Goal: Complete application form

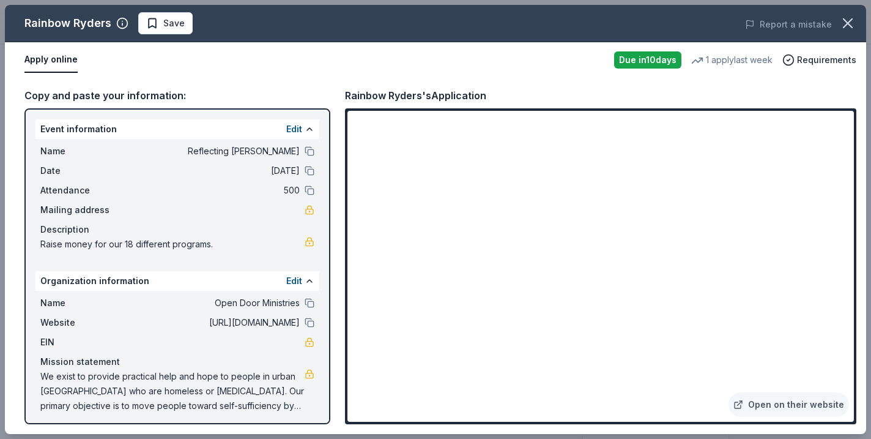
scroll to position [554, 0]
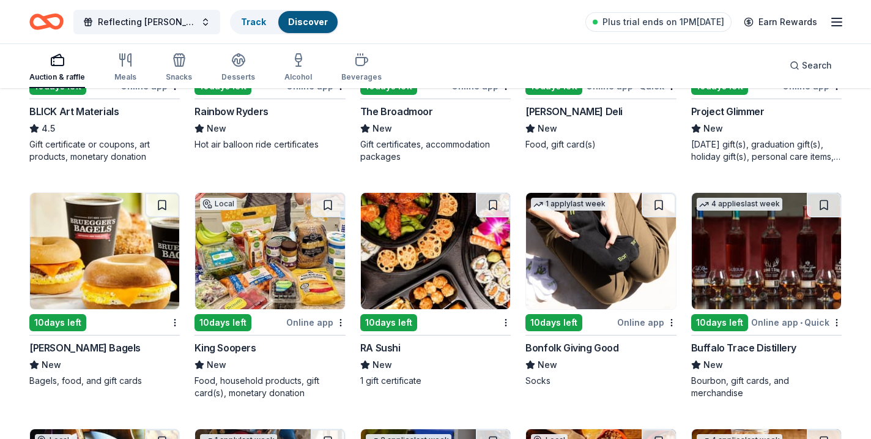
scroll to position [2617, 0]
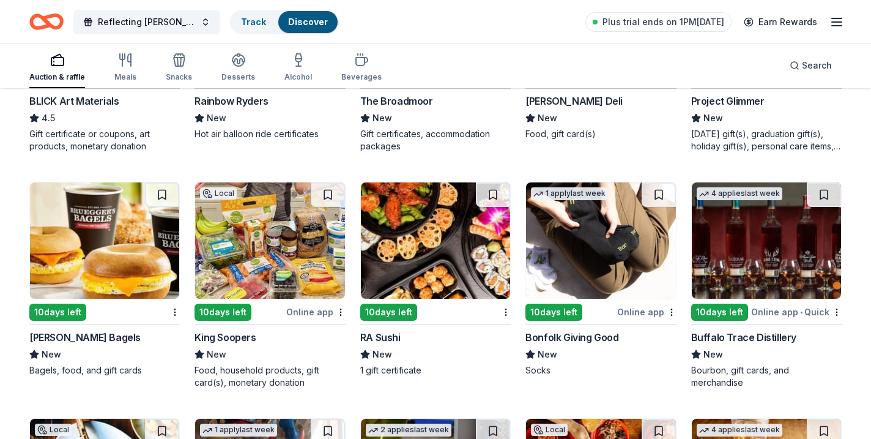
click at [731, 310] on div "10 days left" at bounding box center [719, 311] width 57 height 17
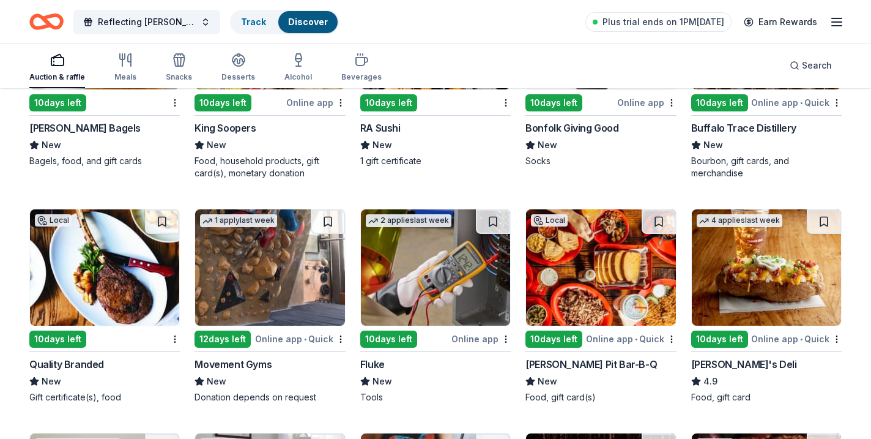
scroll to position [2845, 0]
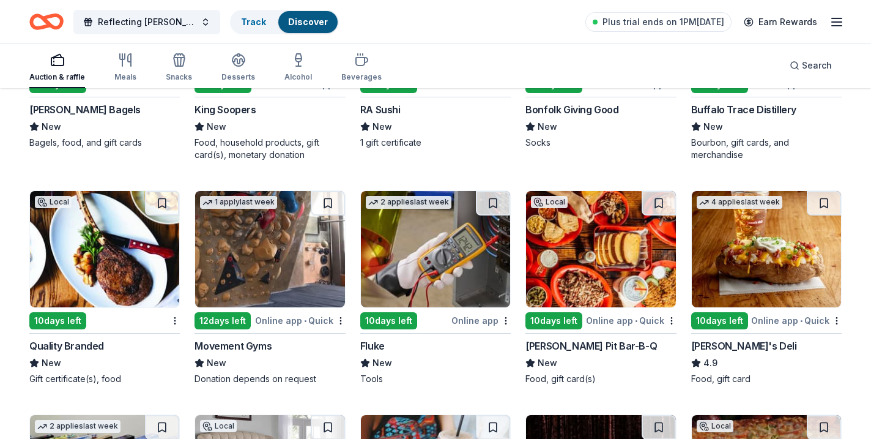
click at [112, 248] on img at bounding box center [104, 249] width 149 height 116
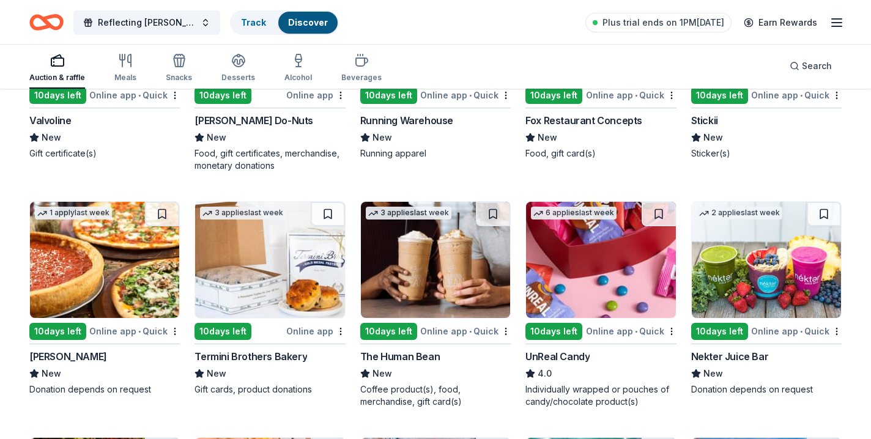
scroll to position [3769, 0]
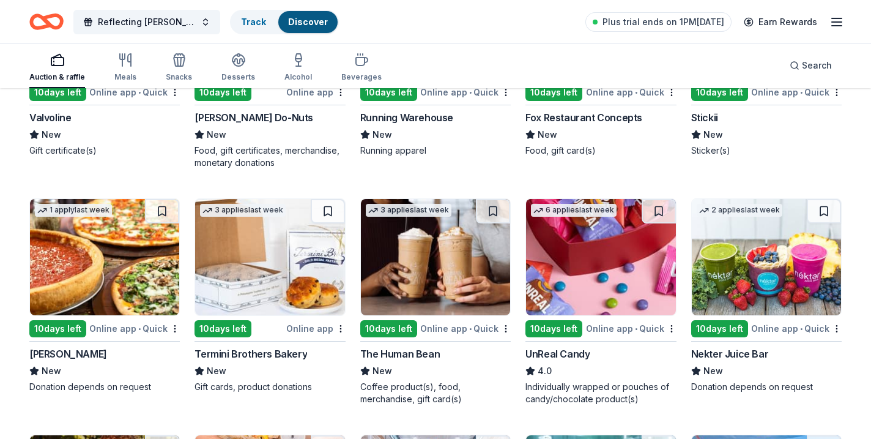
click at [778, 259] on img at bounding box center [766, 257] width 149 height 116
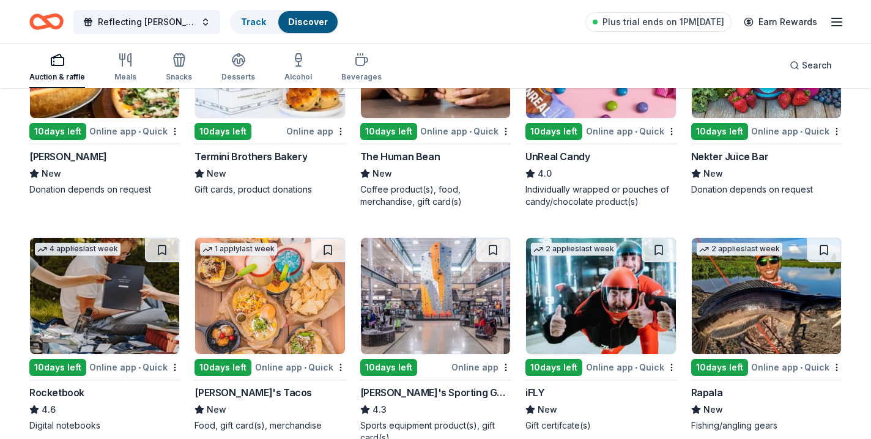
scroll to position [4029, 0]
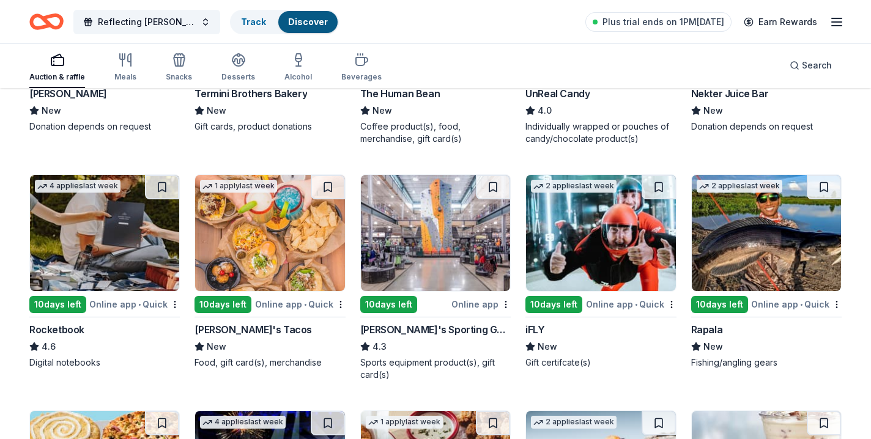
click at [295, 252] on img at bounding box center [269, 233] width 149 height 116
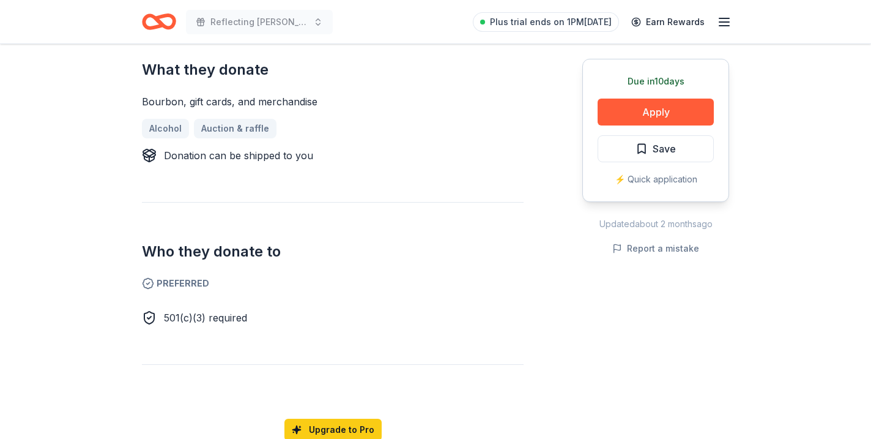
scroll to position [491, 0]
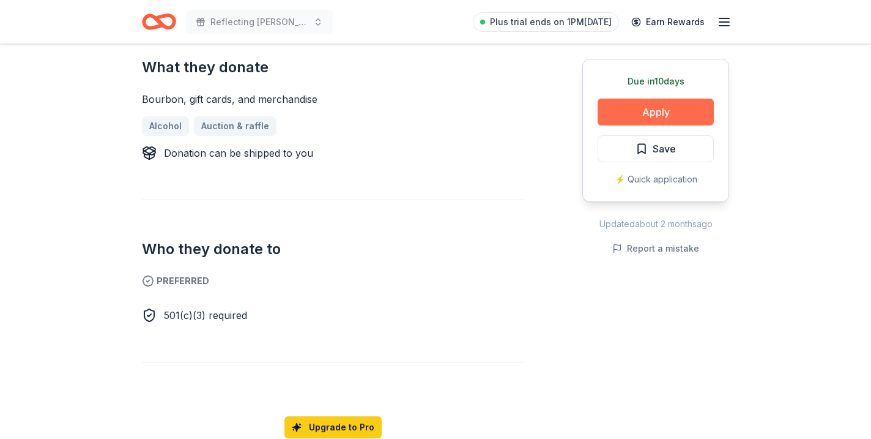
click at [672, 110] on button "Apply" at bounding box center [656, 112] width 116 height 27
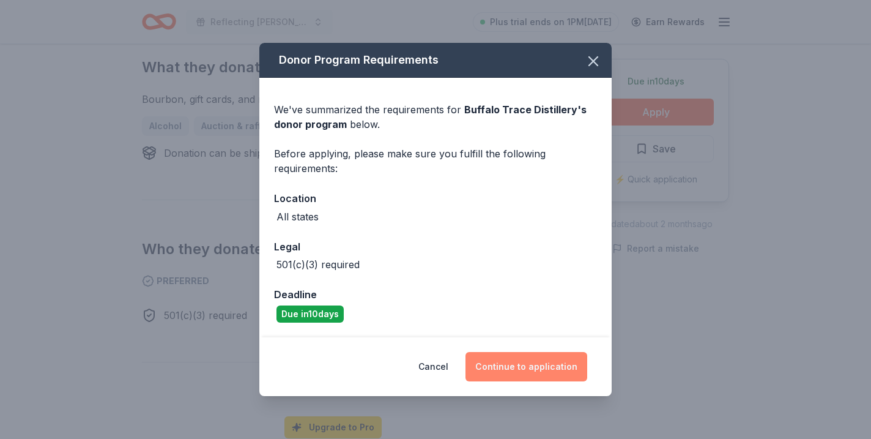
click at [521, 361] on button "Continue to application" at bounding box center [527, 366] width 122 height 29
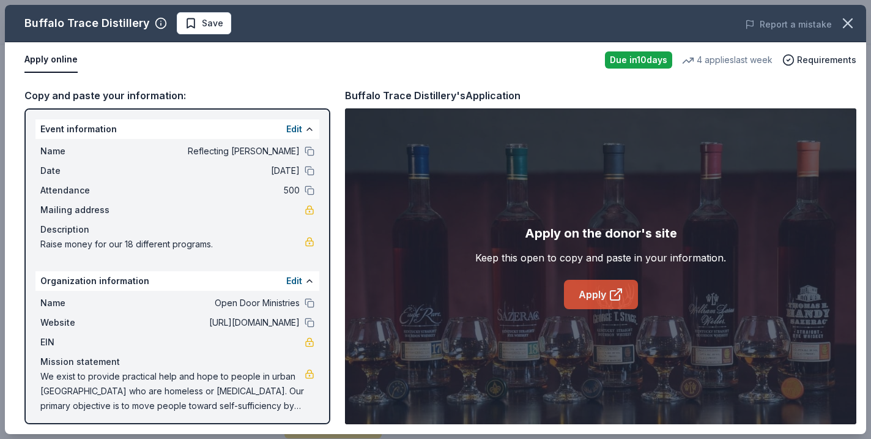
click at [593, 294] on link "Apply" at bounding box center [601, 294] width 74 height 29
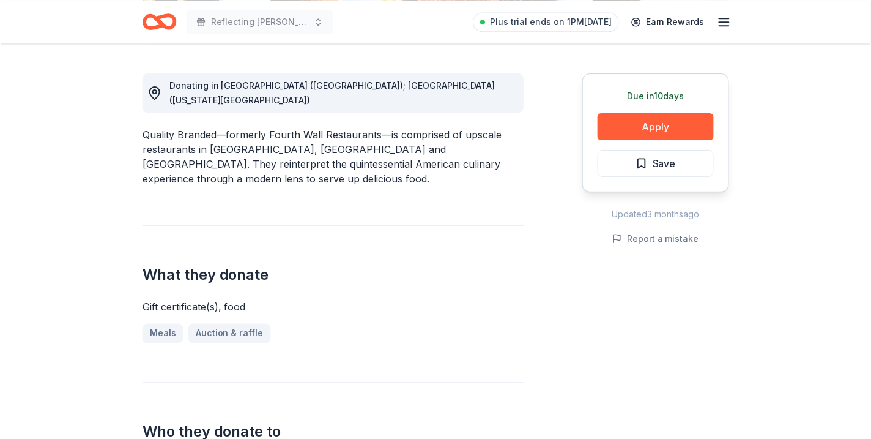
scroll to position [329, 0]
click at [691, 128] on button "Apply" at bounding box center [656, 126] width 116 height 27
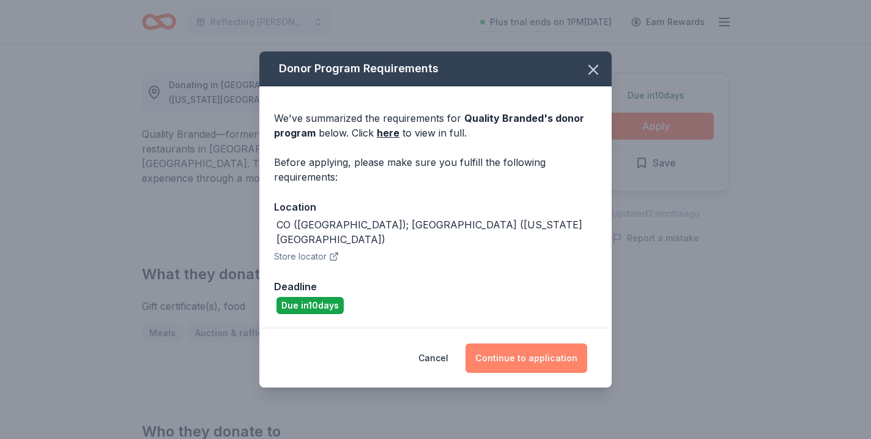
click at [534, 351] on button "Continue to application" at bounding box center [527, 357] width 122 height 29
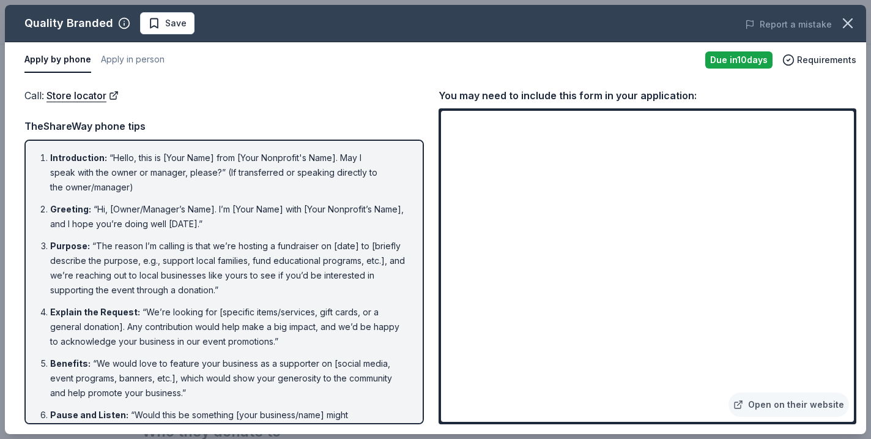
scroll to position [0, 0]
click at [766, 401] on link "Open on their website" at bounding box center [789, 404] width 121 height 24
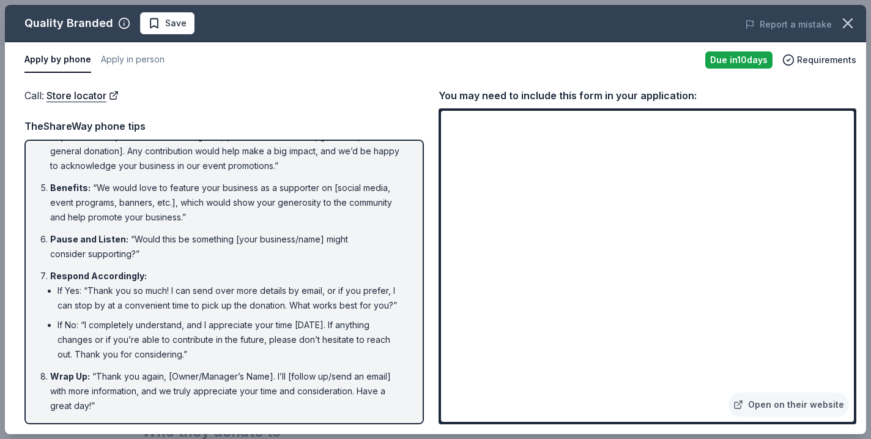
scroll to position [175, 0]
click at [775, 411] on link "Open on their website" at bounding box center [789, 404] width 121 height 24
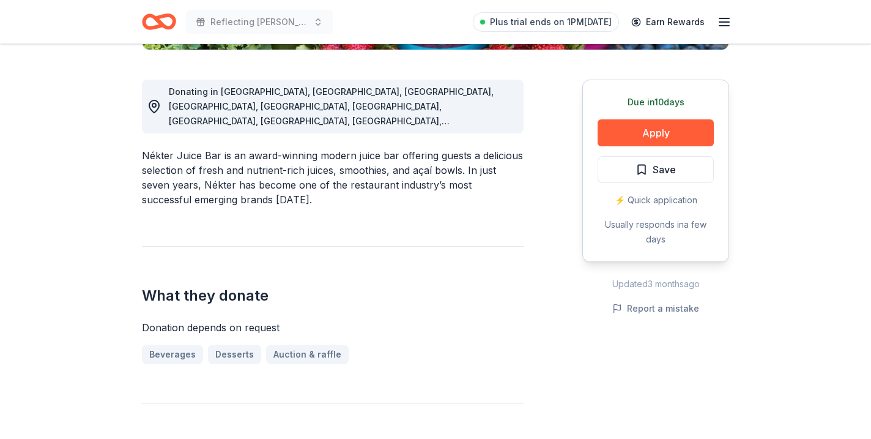
scroll to position [321, 0]
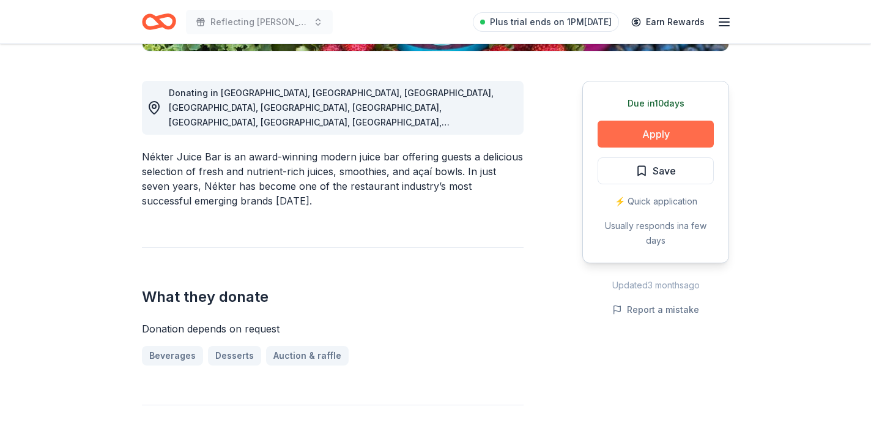
click at [649, 141] on button "Apply" at bounding box center [656, 134] width 116 height 27
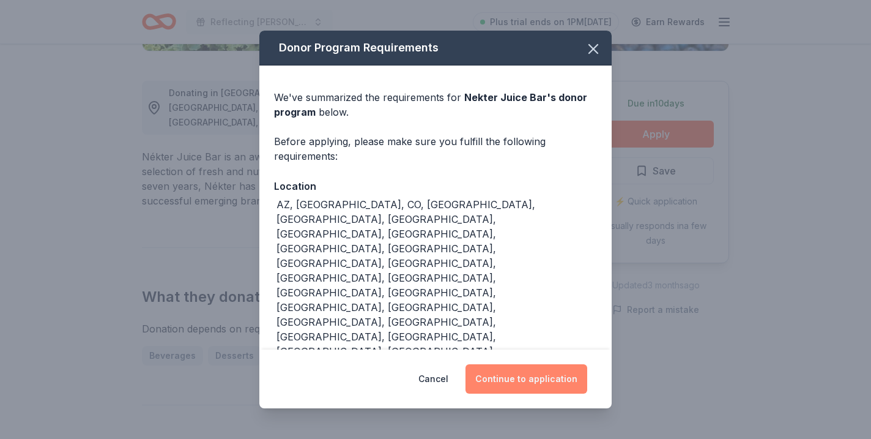
click at [541, 364] on button "Continue to application" at bounding box center [527, 378] width 122 height 29
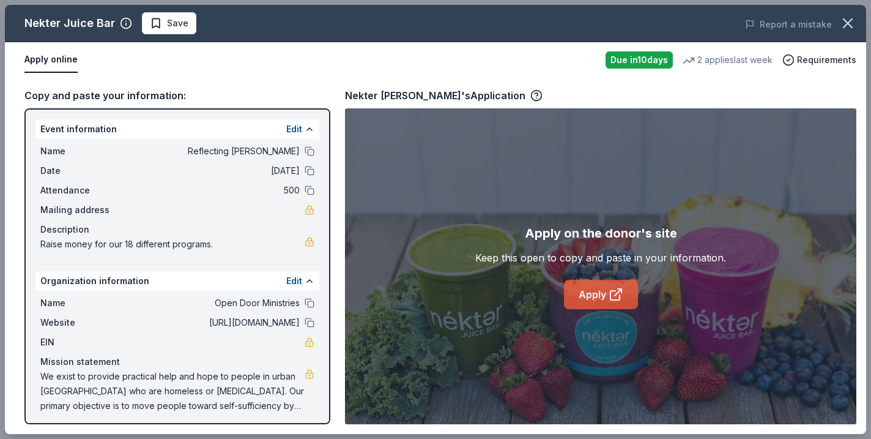
click at [613, 288] on icon at bounding box center [616, 294] width 15 height 15
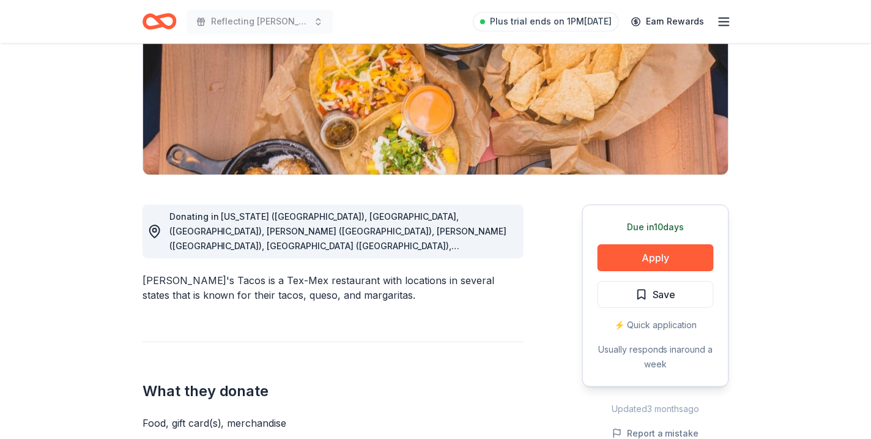
scroll to position [187, 0]
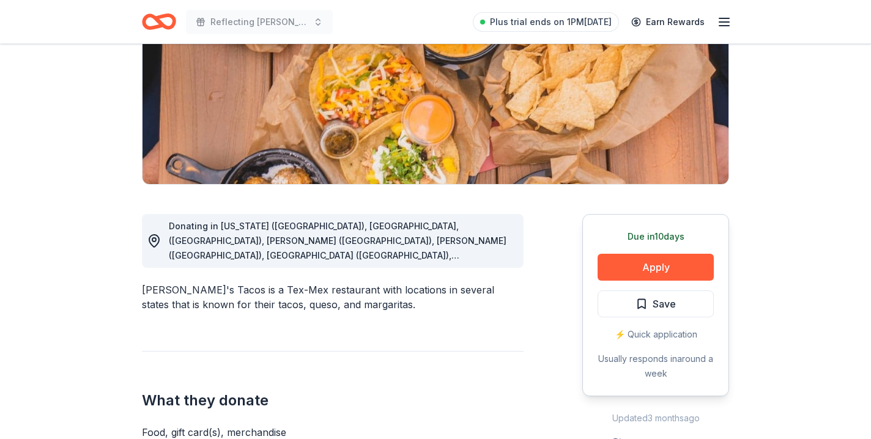
click at [405, 231] on div "Donating in Arkansas (AR), Fayetteville, (AR), Rogers (AR), Gilbert (AZ), Phoen…" at bounding box center [341, 241] width 345 height 44
click at [649, 277] on button "Apply" at bounding box center [656, 267] width 116 height 27
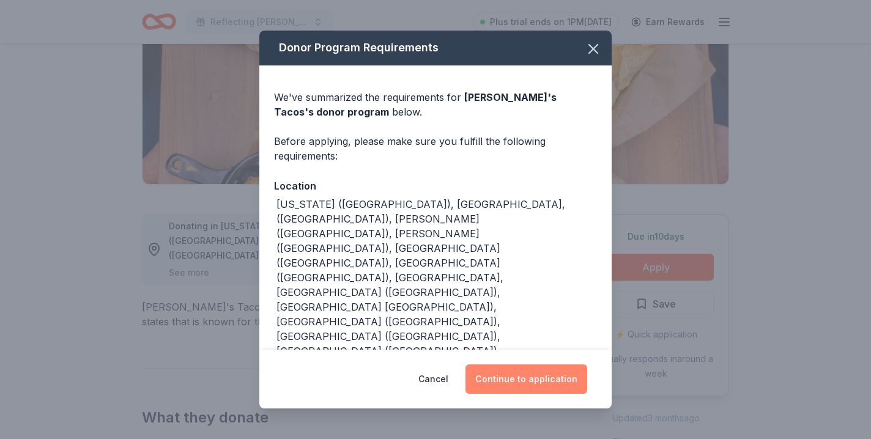
click at [548, 374] on button "Continue to application" at bounding box center [527, 379] width 122 height 29
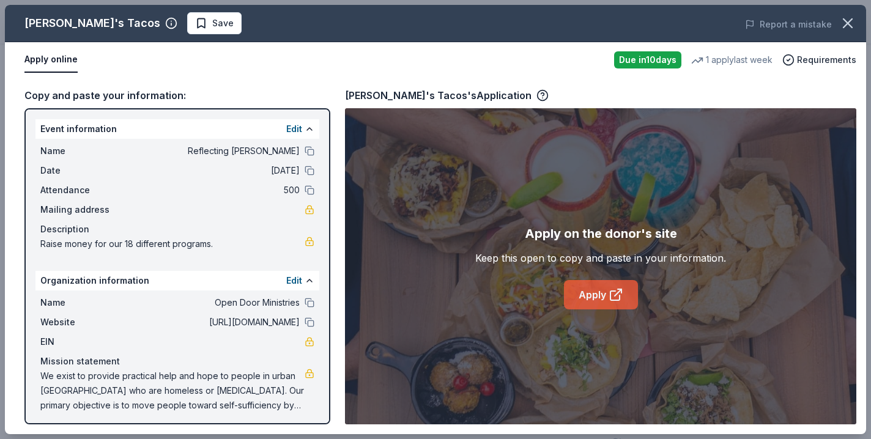
click at [624, 305] on link "Apply" at bounding box center [601, 294] width 74 height 29
click at [598, 295] on link "Apply" at bounding box center [601, 294] width 74 height 29
click at [604, 288] on link "Apply" at bounding box center [601, 294] width 74 height 29
